Goal: Transaction & Acquisition: Download file/media

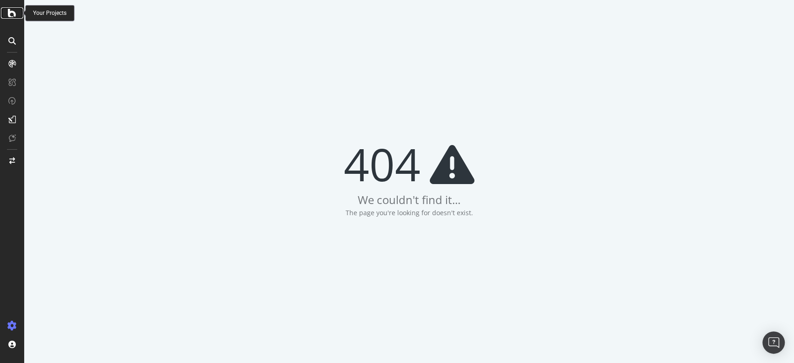
click at [7, 8] on div at bounding box center [12, 12] width 22 height 11
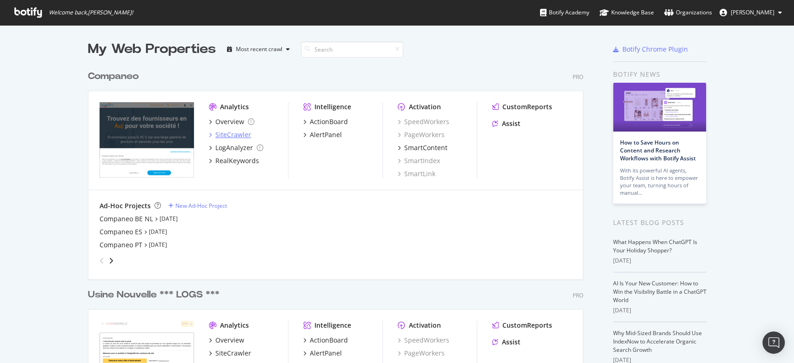
click at [232, 135] on div "SiteCrawler" at bounding box center [233, 134] width 36 height 9
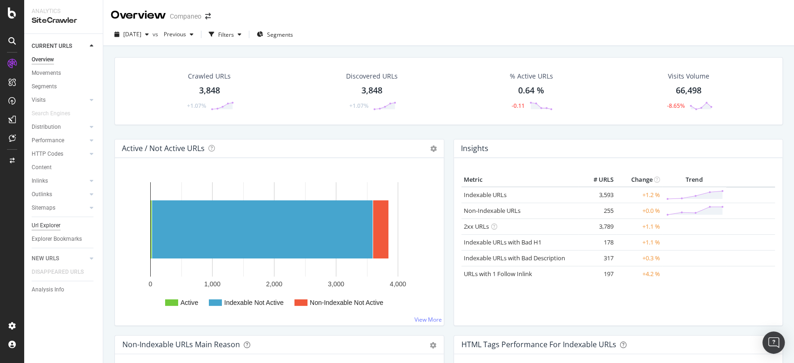
click at [48, 222] on div "Url Explorer" at bounding box center [46, 226] width 29 height 10
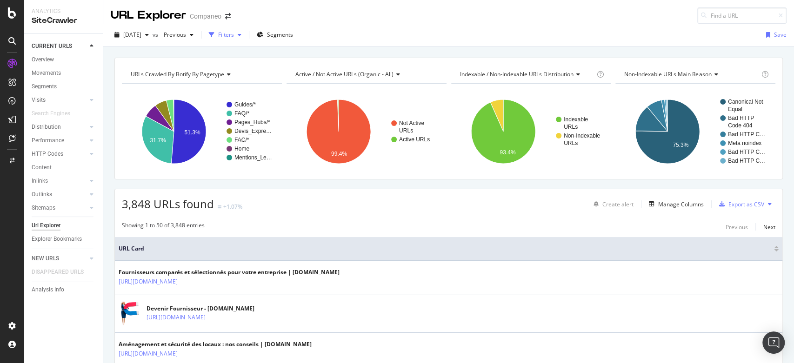
click at [234, 37] on div "Filters" at bounding box center [226, 35] width 16 height 8
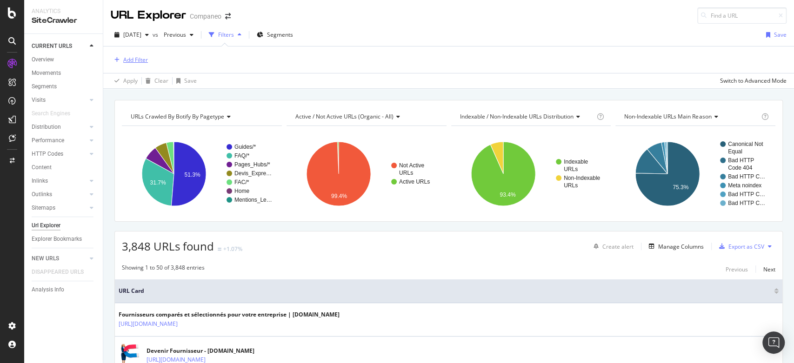
click at [138, 65] on div "Add Filter" at bounding box center [129, 60] width 37 height 10
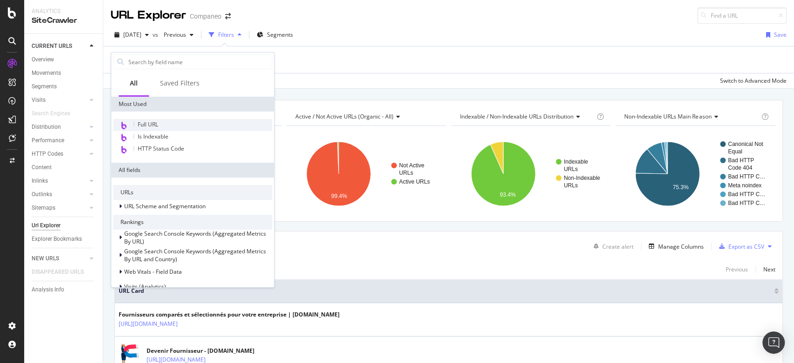
click at [162, 123] on div "Full URL" at bounding box center [192, 125] width 159 height 12
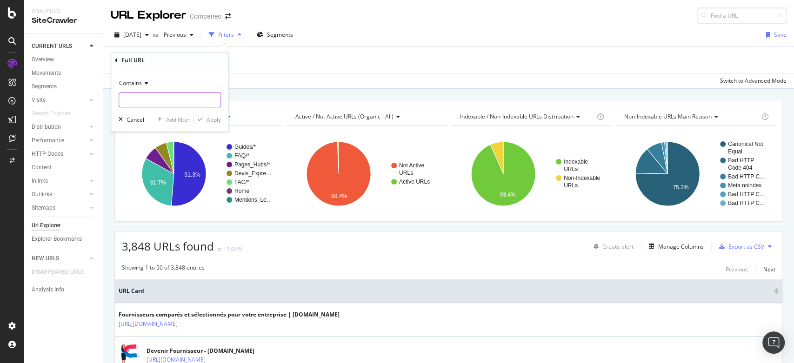
click at [149, 95] on input "text" at bounding box center [169, 100] width 101 height 15
paste input "[URL][DOMAIN_NAME]"
type input "[URL][DOMAIN_NAME]"
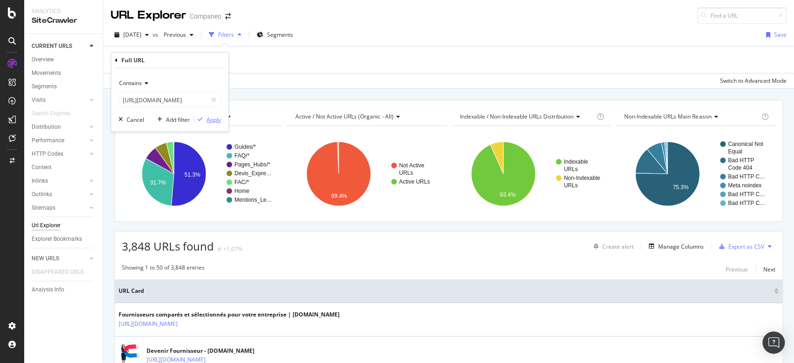
click at [220, 123] on div "Apply" at bounding box center [213, 120] width 14 height 8
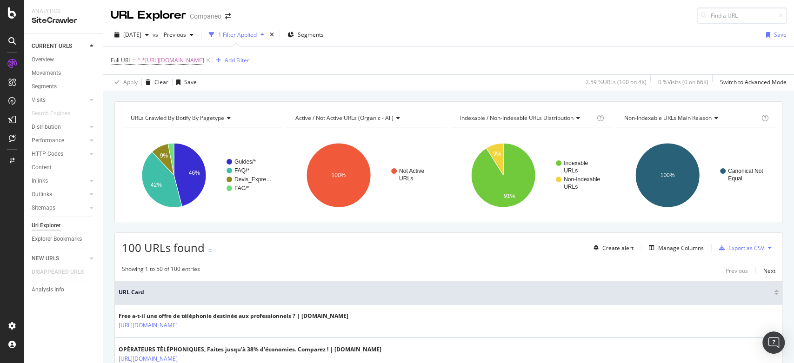
scroll to position [42, 0]
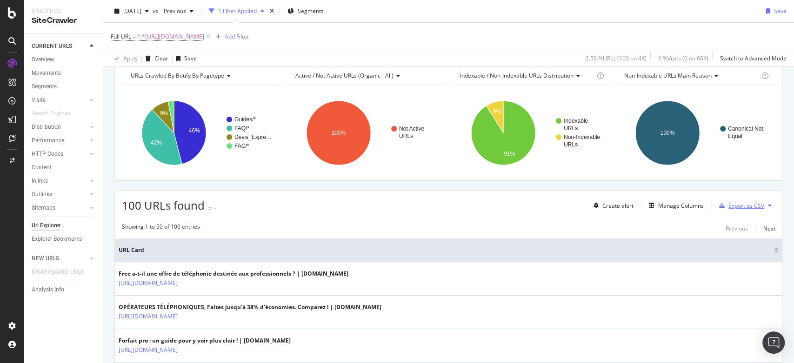
click at [714, 203] on div "Export as CSV" at bounding box center [746, 206] width 36 height 8
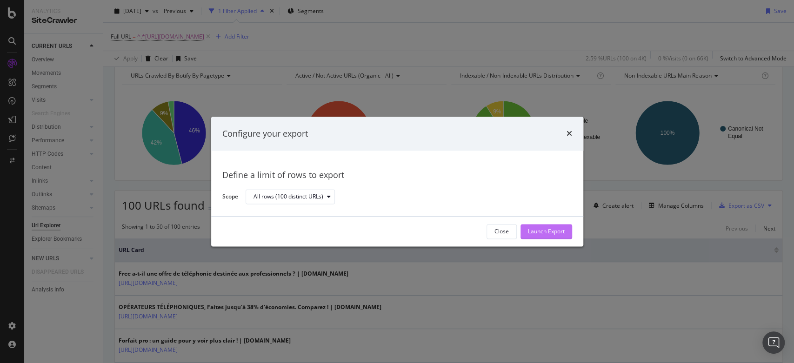
click at [536, 230] on div "Launch Export" at bounding box center [546, 232] width 37 height 8
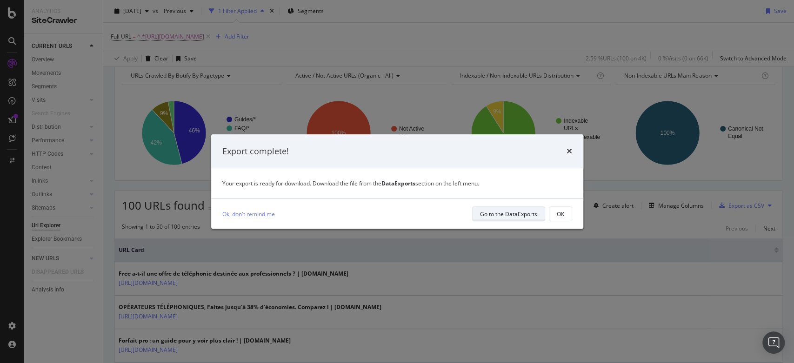
click at [506, 219] on div "Go to the DataExports" at bounding box center [508, 213] width 57 height 13
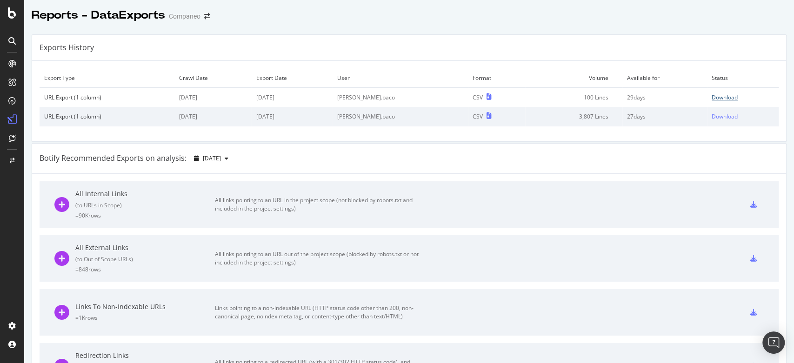
click at [712, 98] on div "Download" at bounding box center [725, 97] width 26 height 8
